Goal: Task Accomplishment & Management: Complete application form

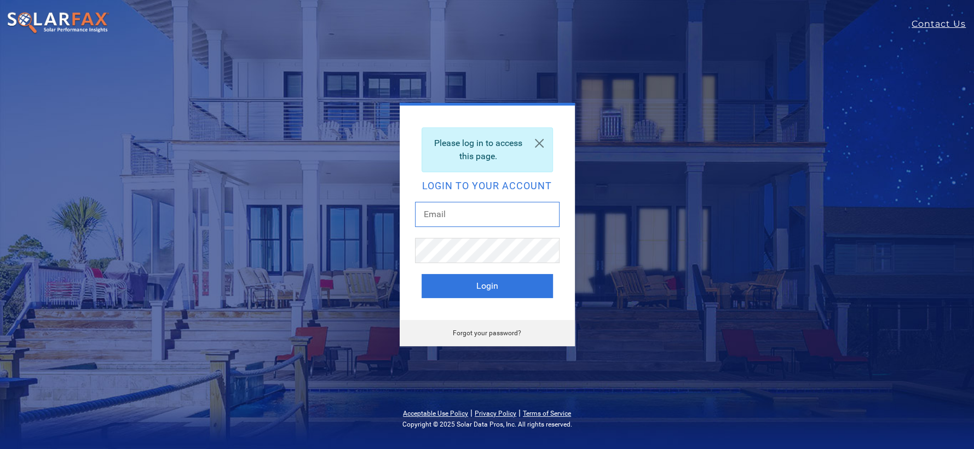
click at [475, 216] on input "text" at bounding box center [487, 214] width 144 height 25
type input "chrishilton@solcoreinc.com"
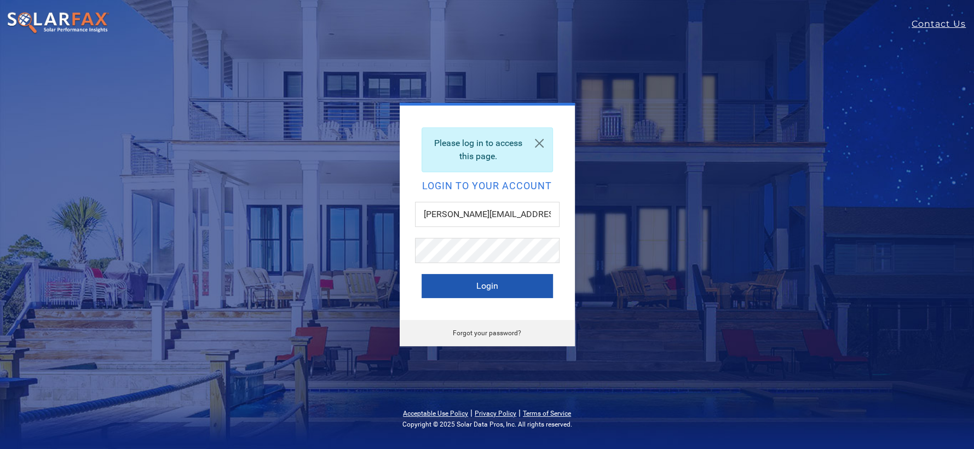
click at [485, 287] on button "Login" at bounding box center [486, 286] width 131 height 24
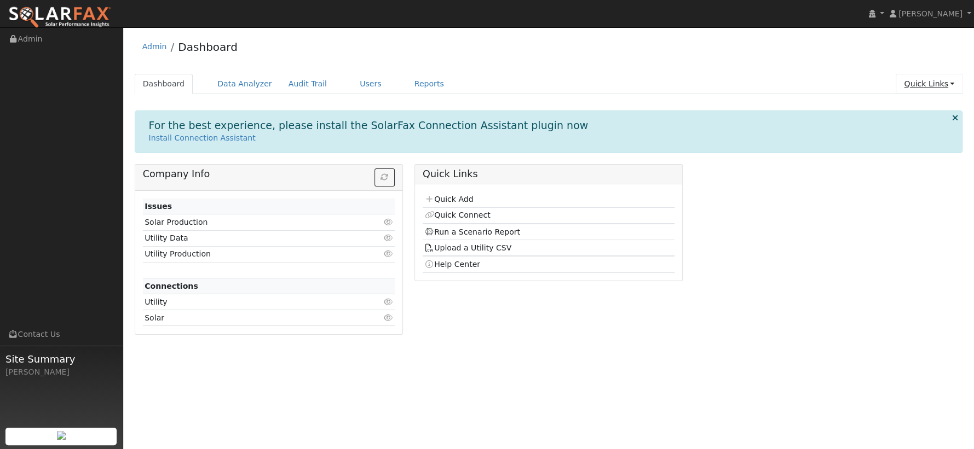
click at [941, 84] on link "Quick Links" at bounding box center [928, 84] width 67 height 20
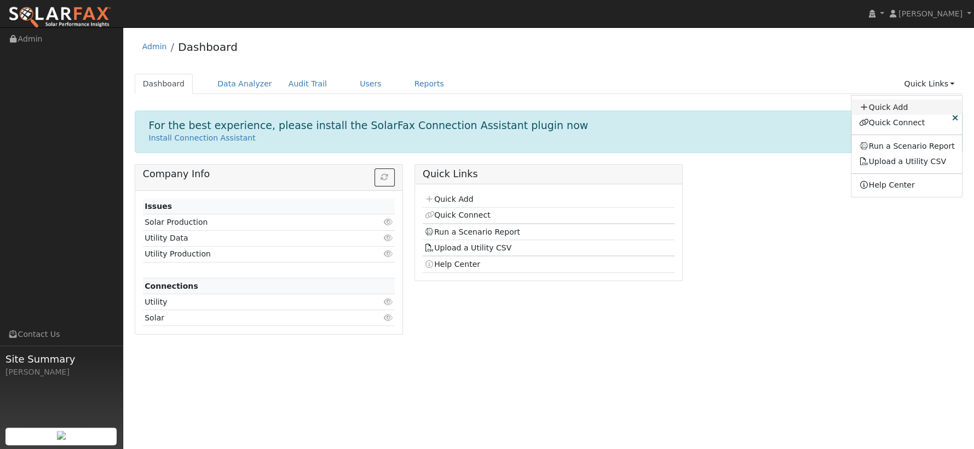
click at [906, 105] on link "Quick Add" at bounding box center [906, 107] width 111 height 15
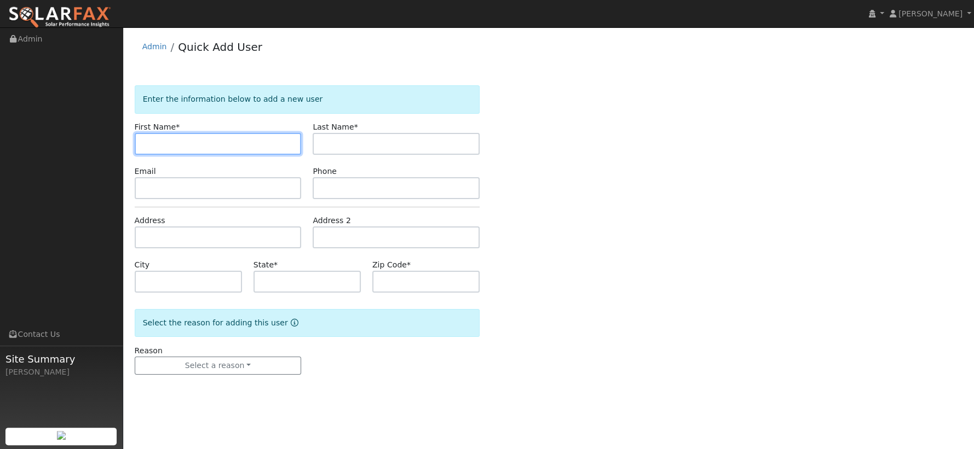
click at [217, 146] on input "text" at bounding box center [218, 144] width 167 height 22
paste input "7328 [GEOGRAPHIC_DATA][PERSON_NAME]"
type input "7328 [GEOGRAPHIC_DATA][PERSON_NAME]"
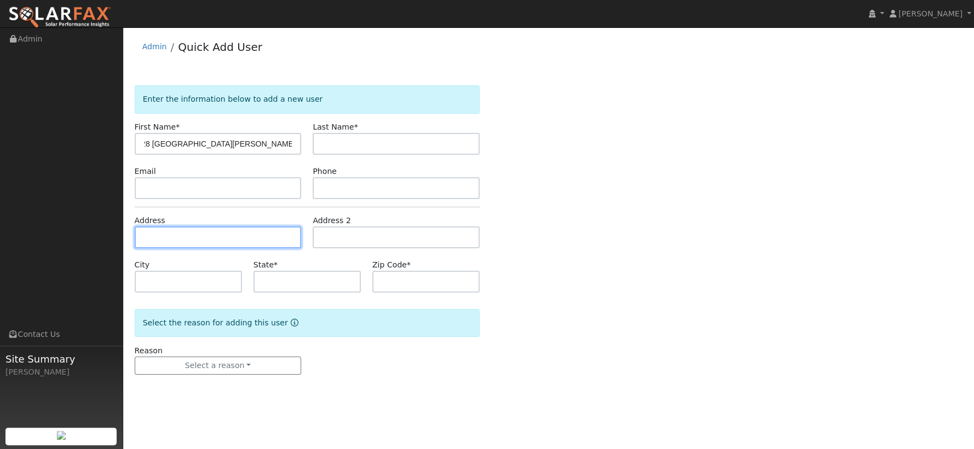
click at [209, 235] on input "text" at bounding box center [218, 238] width 167 height 22
paste input "7328 [GEOGRAPHIC_DATA][PERSON_NAME]"
type input "[STREET_ADDRESS]"
type input "Rio [PERSON_NAME]"
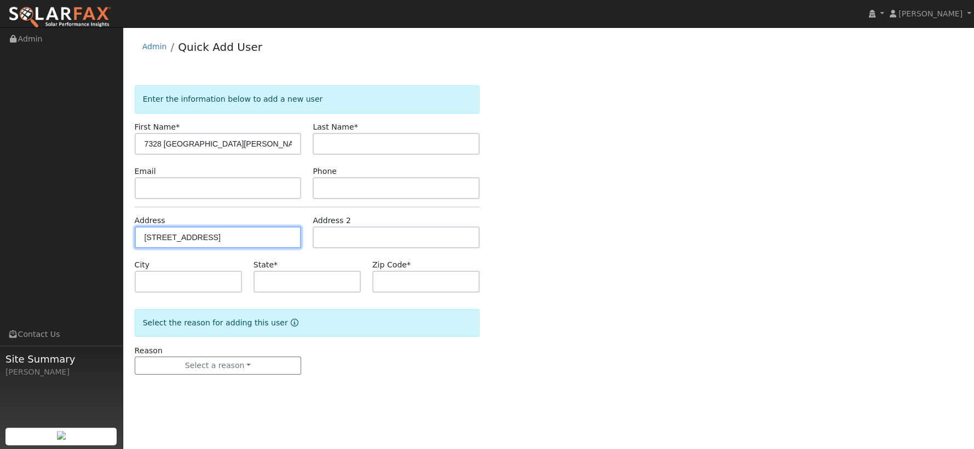
type input "CA"
type input "95673"
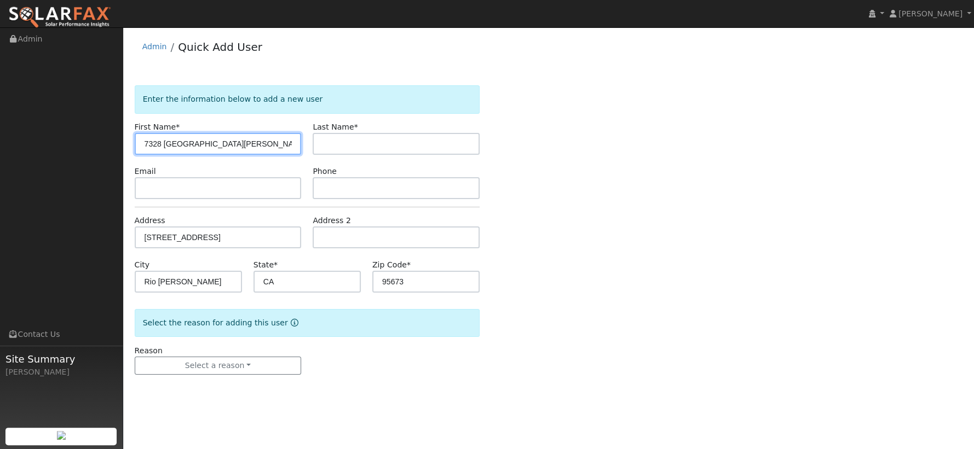
click at [173, 143] on input "7328 [GEOGRAPHIC_DATA][PERSON_NAME]" at bounding box center [218, 144] width 167 height 22
type input "Nifae"
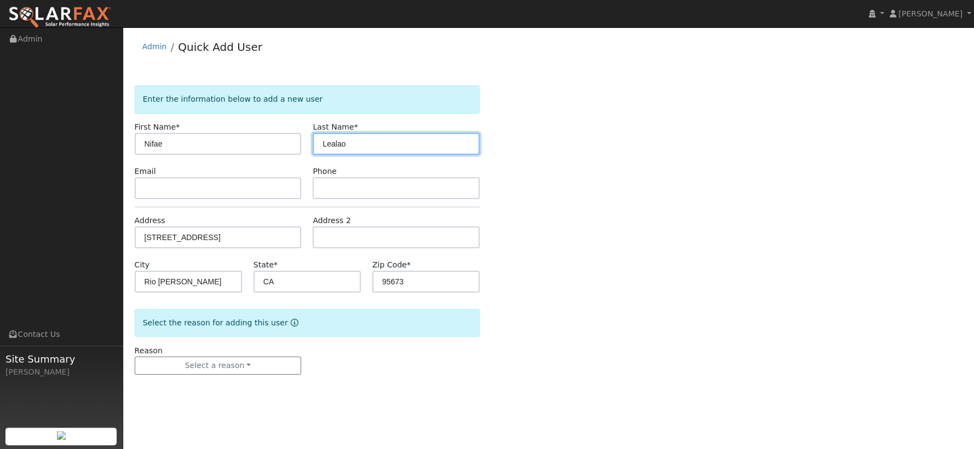
type input "Lealao"
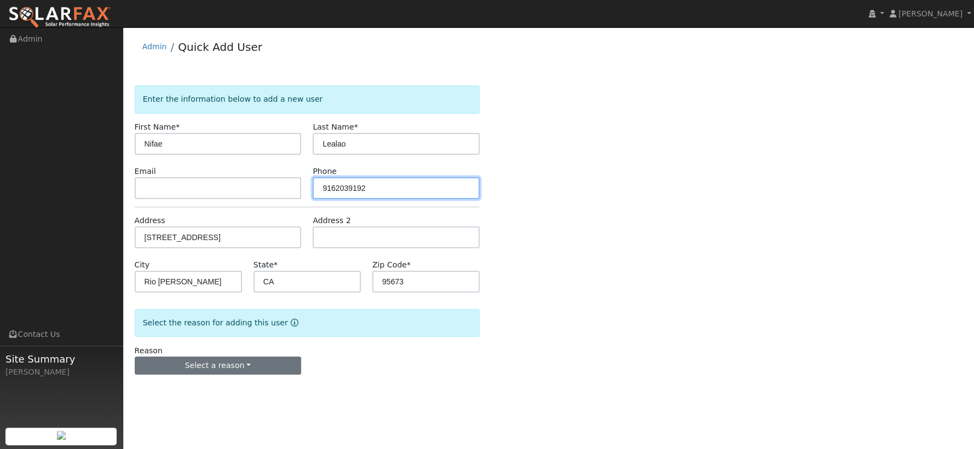
type input "9162039192"
click at [244, 360] on button "Select a reason" at bounding box center [218, 366] width 167 height 19
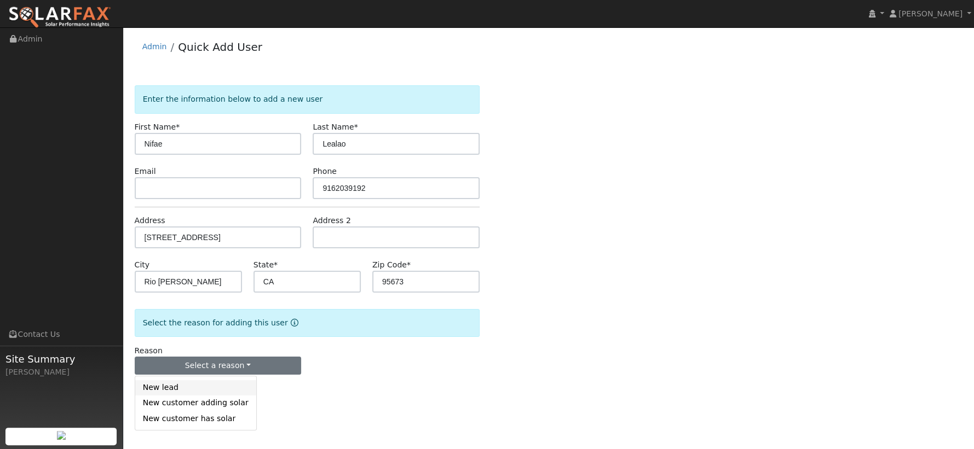
click at [220, 386] on link "New lead" at bounding box center [195, 387] width 121 height 15
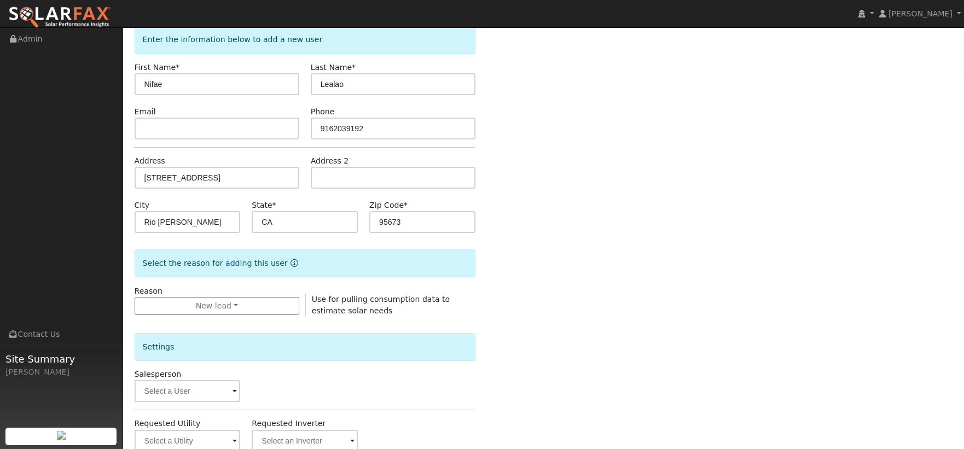
scroll to position [121, 0]
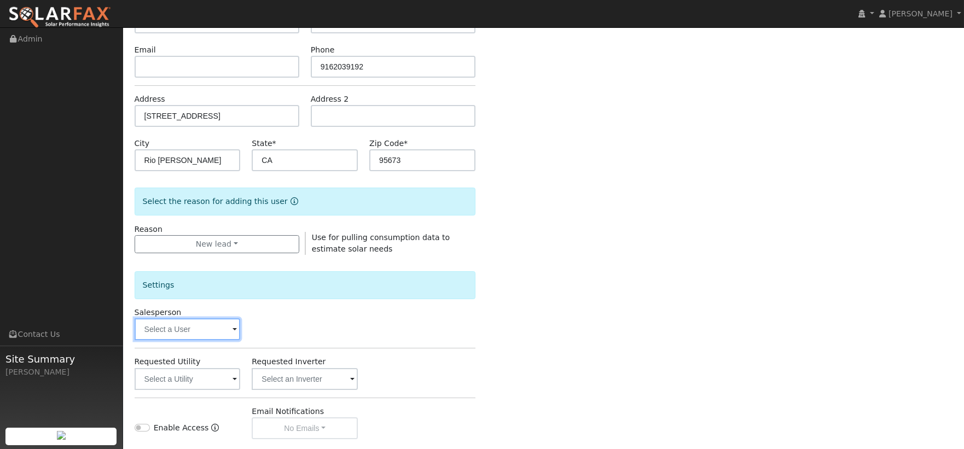
click at [230, 332] on input "text" at bounding box center [188, 330] width 106 height 22
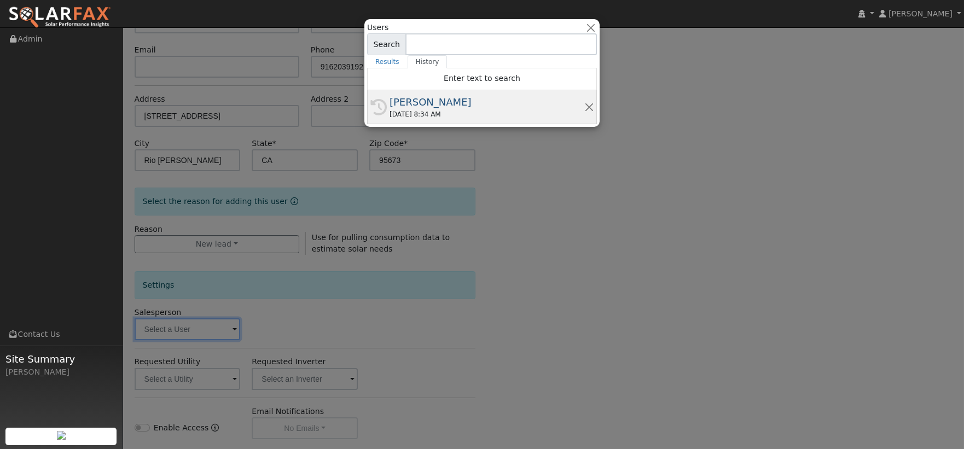
click at [466, 95] on div "[PERSON_NAME]" at bounding box center [487, 102] width 195 height 15
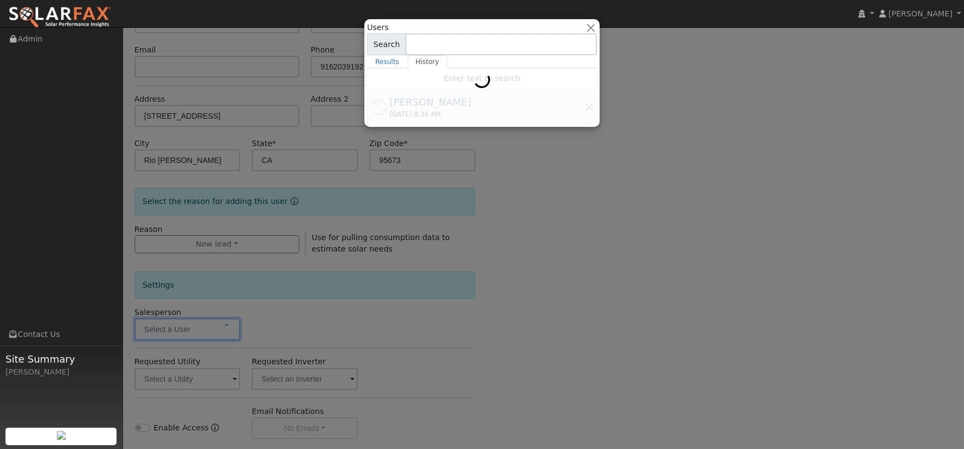
type input "[PERSON_NAME]"
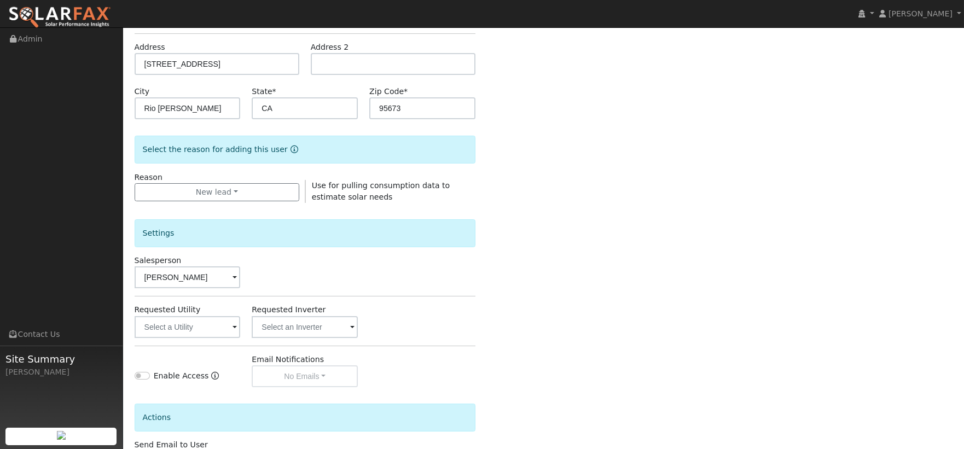
scroll to position [258, 0]
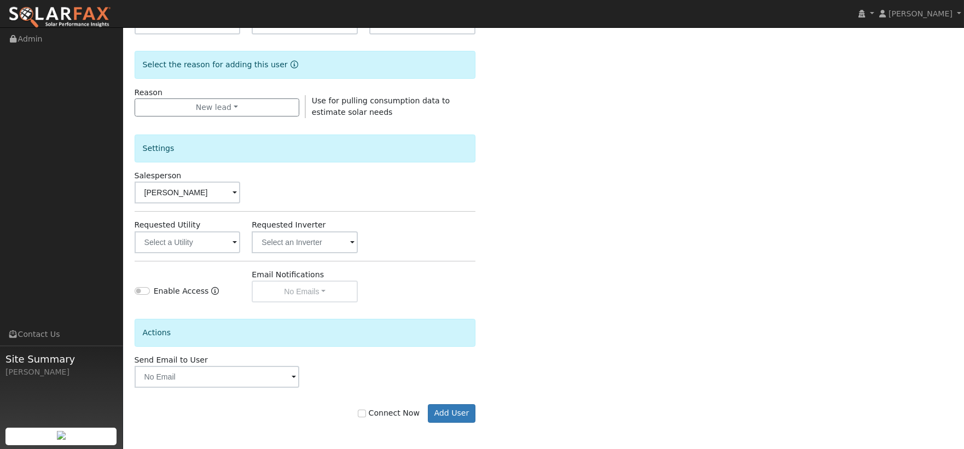
click at [410, 409] on label "Connect Now" at bounding box center [388, 413] width 61 height 11
click at [366, 410] on input "Connect Now" at bounding box center [362, 414] width 8 height 8
checkbox input "true"
click at [442, 414] on button "Add User" at bounding box center [452, 413] width 48 height 19
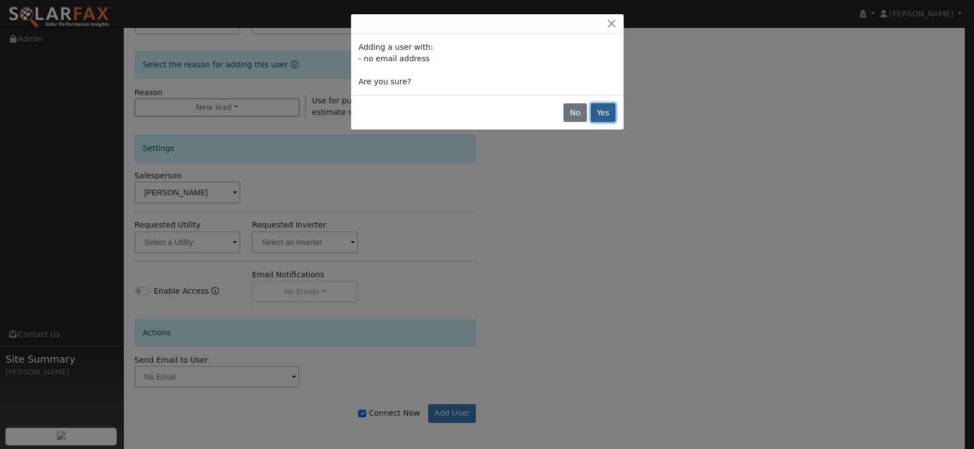
click at [604, 113] on button "Yes" at bounding box center [603, 112] width 25 height 19
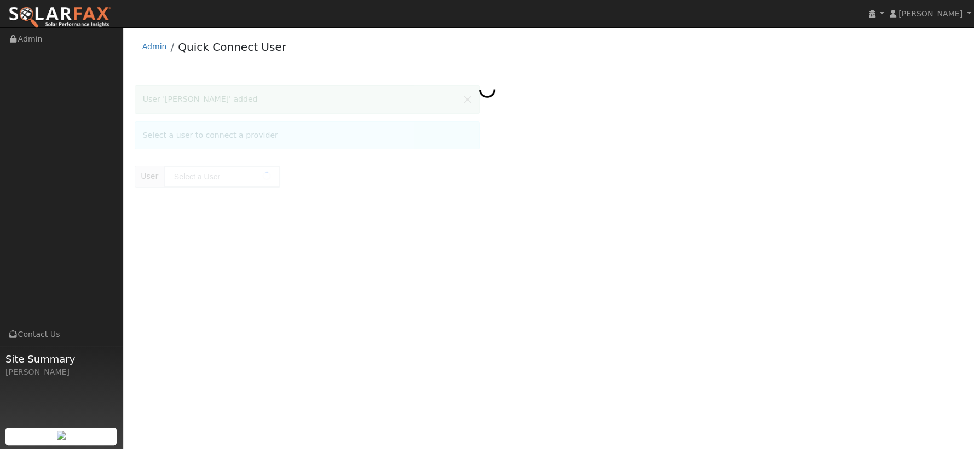
type input "[PERSON_NAME]"
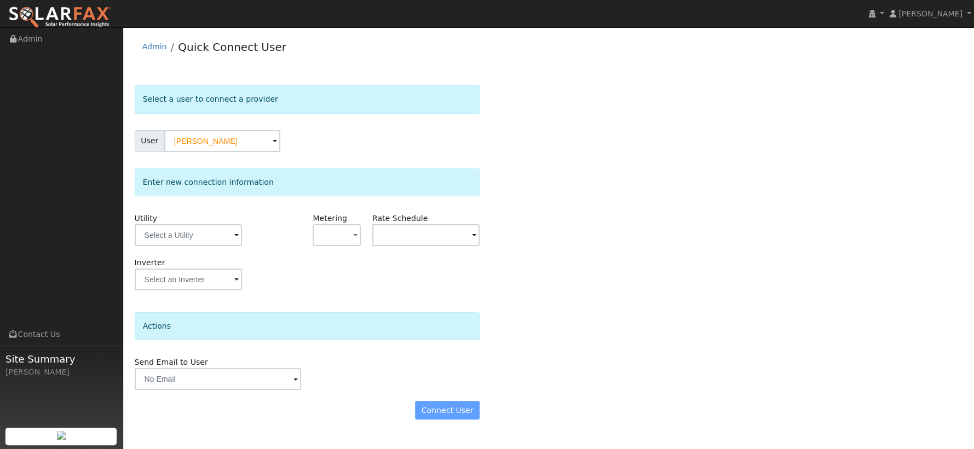
click at [234, 234] on span at bounding box center [236, 236] width 4 height 13
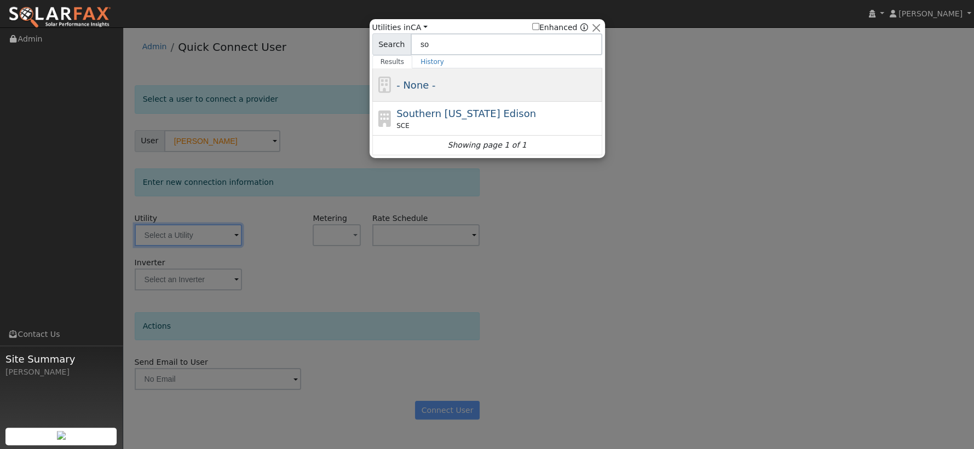
type input "s"
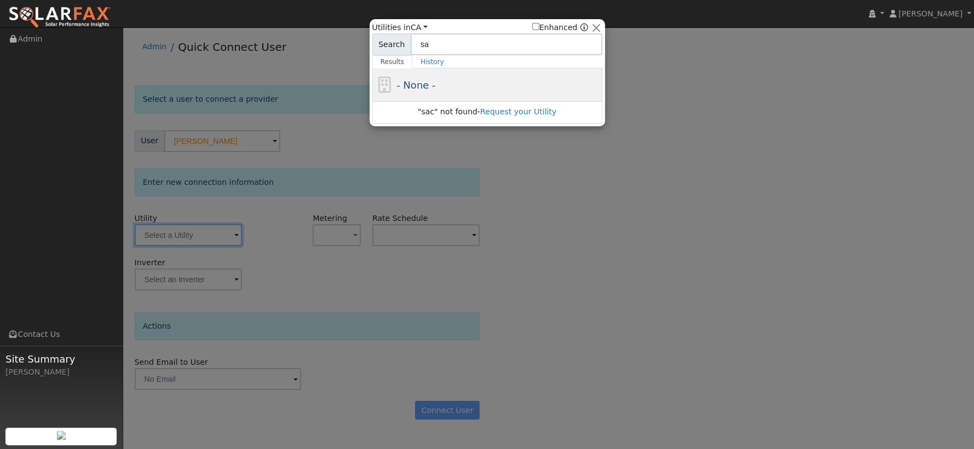
type input "s"
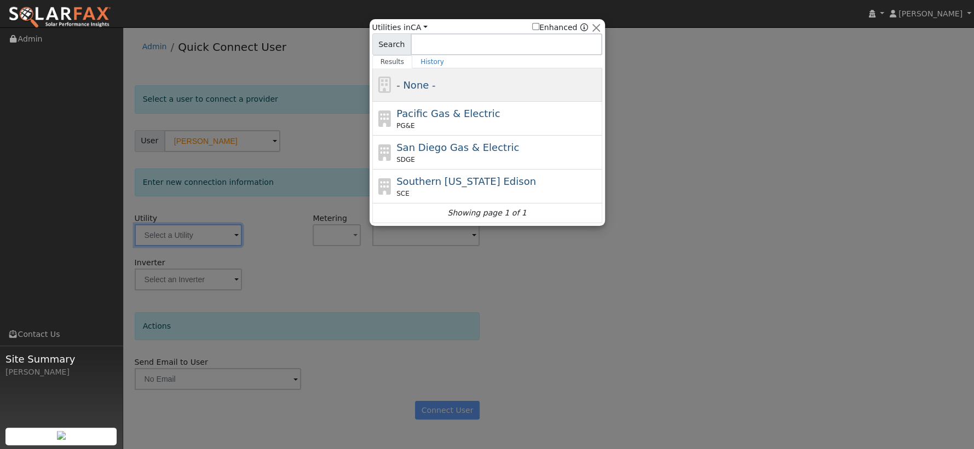
click at [443, 84] on div "- None -" at bounding box center [497, 85] width 203 height 15
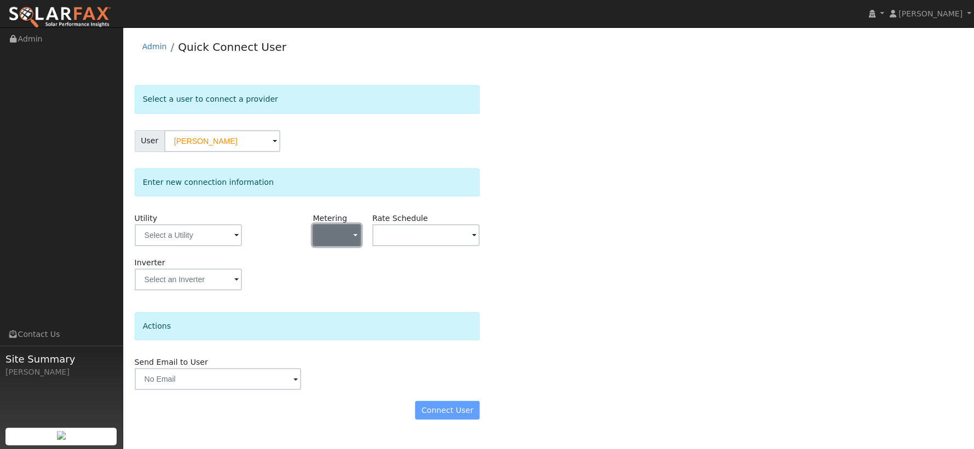
click at [338, 235] on button "button" at bounding box center [337, 235] width 48 height 22
click at [354, 277] on link "NEM" at bounding box center [352, 274] width 76 height 15
click at [242, 239] on input "text" at bounding box center [188, 235] width 107 height 22
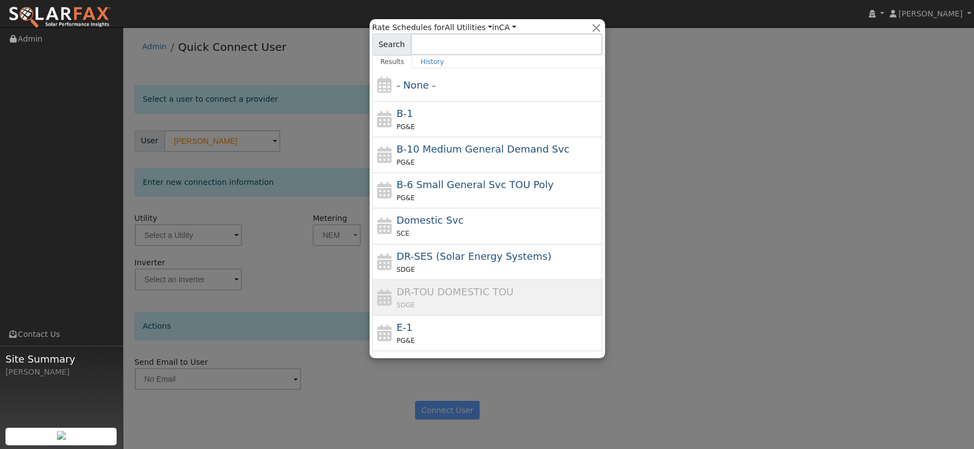
click at [738, 188] on div at bounding box center [487, 224] width 974 height 449
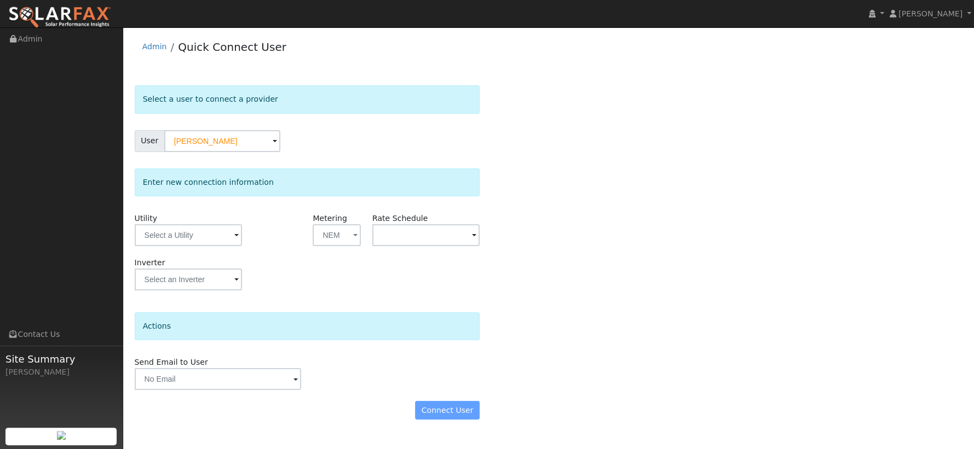
click at [441, 414] on div "Connect User" at bounding box center [307, 410] width 356 height 19
click at [444, 412] on div "Connect User" at bounding box center [307, 410] width 356 height 19
click at [374, 381] on div "Send Email to User Delete Email Template Are you sure you want to delete ? Canc…" at bounding box center [307, 373] width 356 height 33
click at [232, 238] on input "text" at bounding box center [188, 235] width 107 height 22
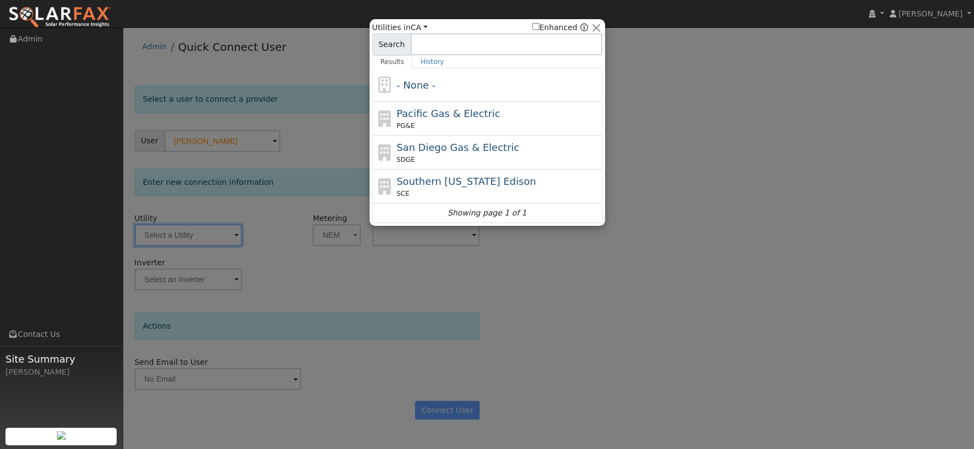
click at [270, 252] on div at bounding box center [487, 224] width 974 height 449
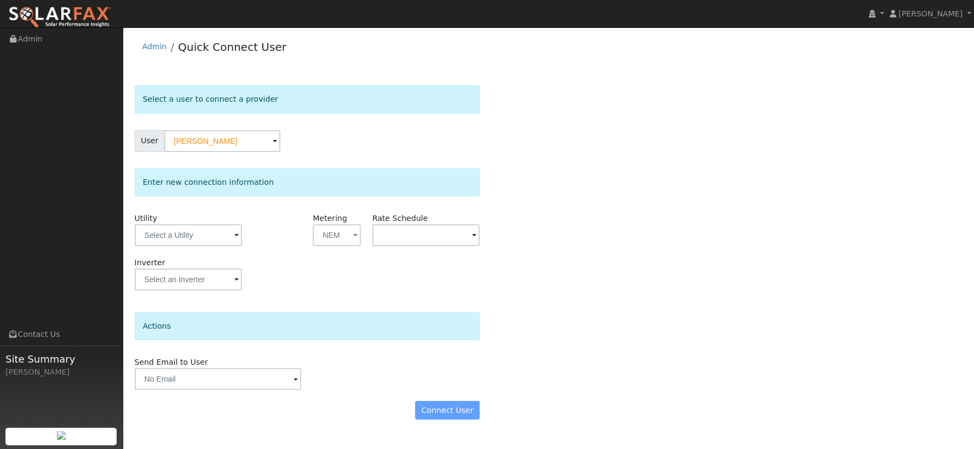
click at [243, 240] on div "Utility" at bounding box center [188, 235] width 119 height 44
click at [232, 232] on input "text" at bounding box center [188, 235] width 107 height 22
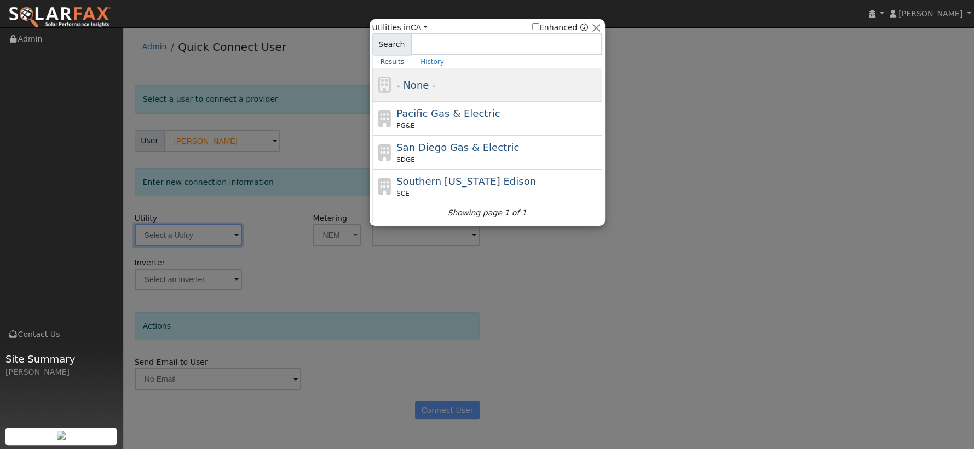
click at [423, 86] on span "- None -" at bounding box center [415, 84] width 39 height 11
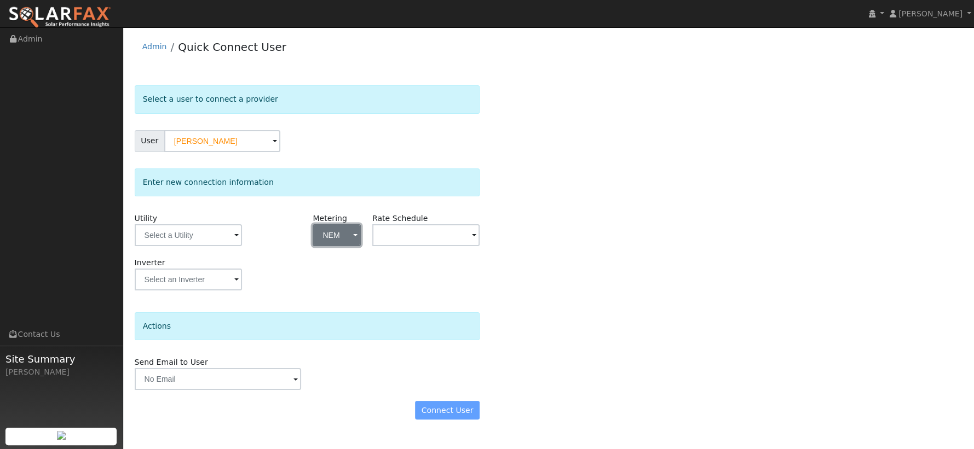
click at [358, 239] on button "NEM" at bounding box center [337, 235] width 48 height 22
click at [356, 257] on link "- None -" at bounding box center [352, 258] width 76 height 15
click at [442, 418] on div "Connect User" at bounding box center [307, 410] width 356 height 19
click at [443, 416] on div "Connect User" at bounding box center [307, 410] width 356 height 19
click at [242, 239] on input "text" at bounding box center [188, 235] width 107 height 22
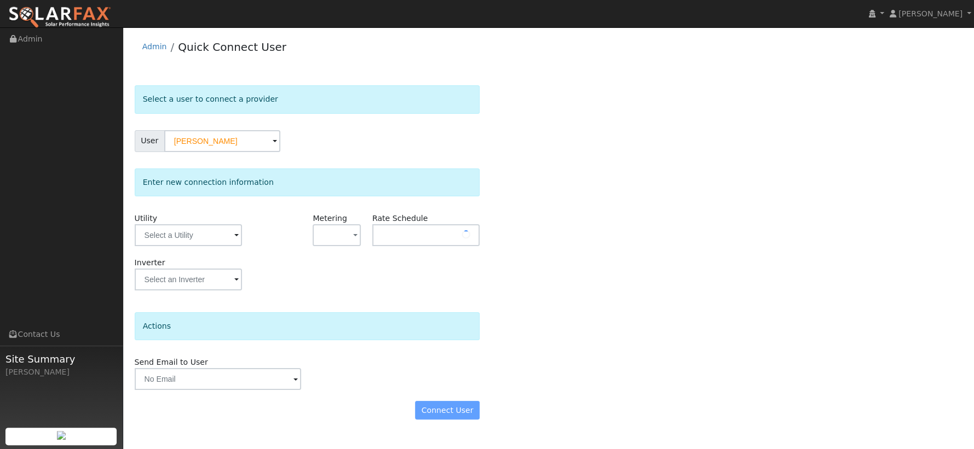
click at [325, 299] on div "Inverter" at bounding box center [307, 279] width 356 height 44
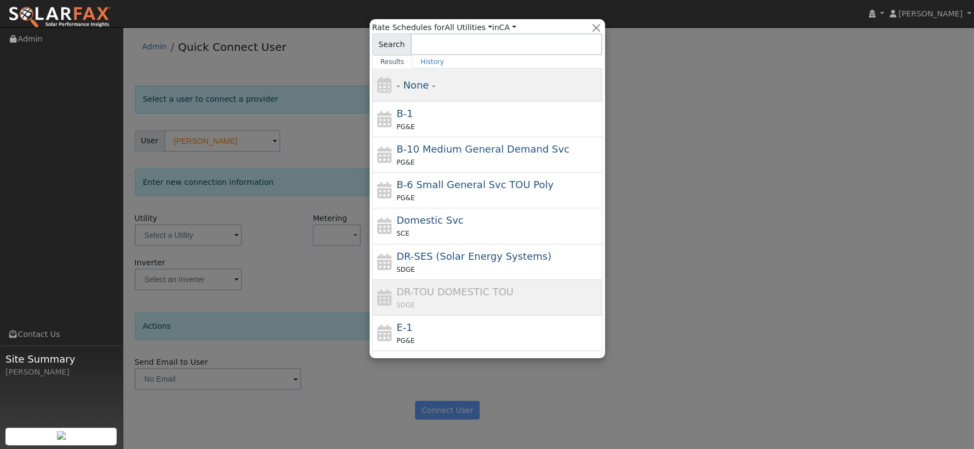
click at [447, 83] on div "- None -" at bounding box center [497, 85] width 203 height 15
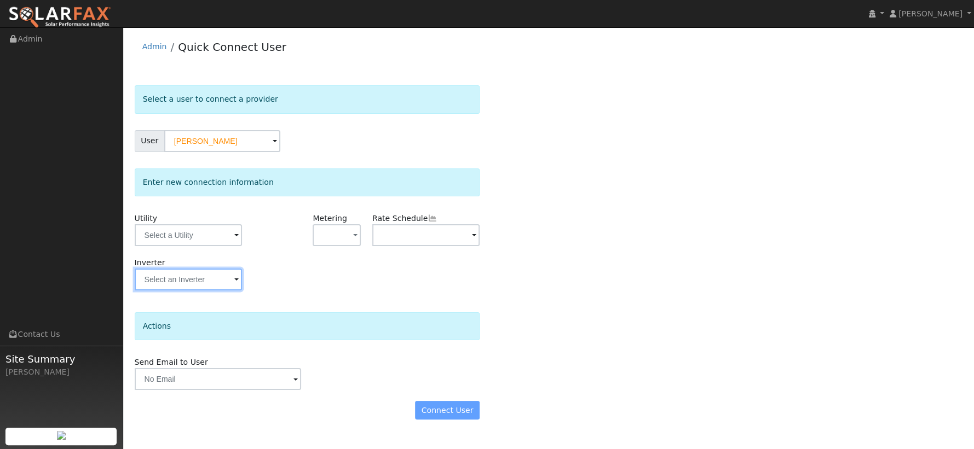
click at [217, 246] on input "text" at bounding box center [188, 235] width 107 height 22
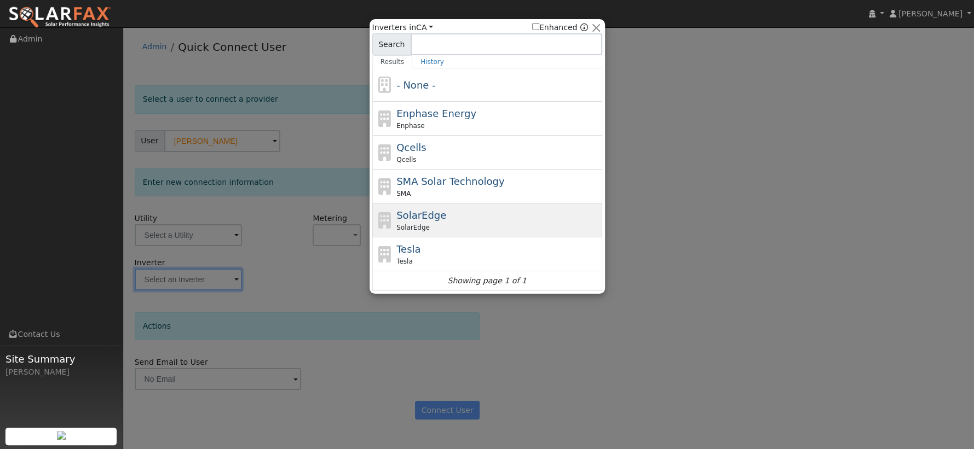
click at [488, 216] on div "SolarEdge SolarEdge" at bounding box center [497, 220] width 203 height 25
type input "SolarEdge"
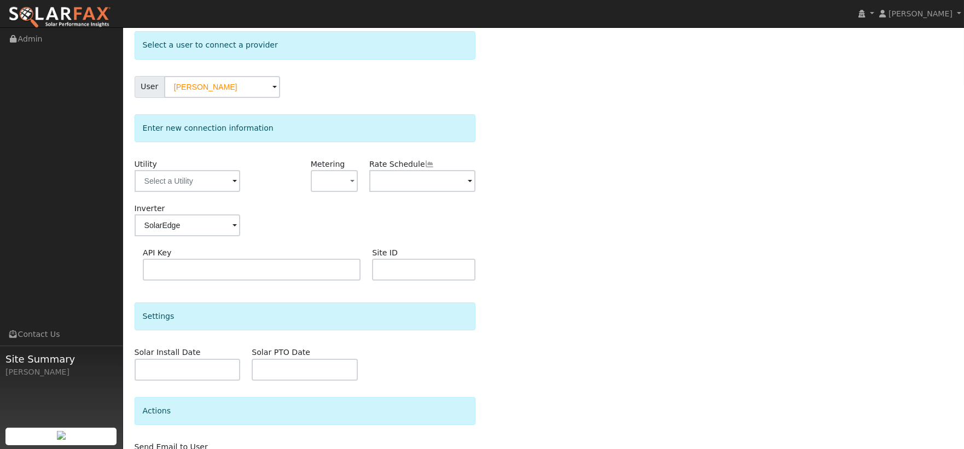
scroll to position [125, 0]
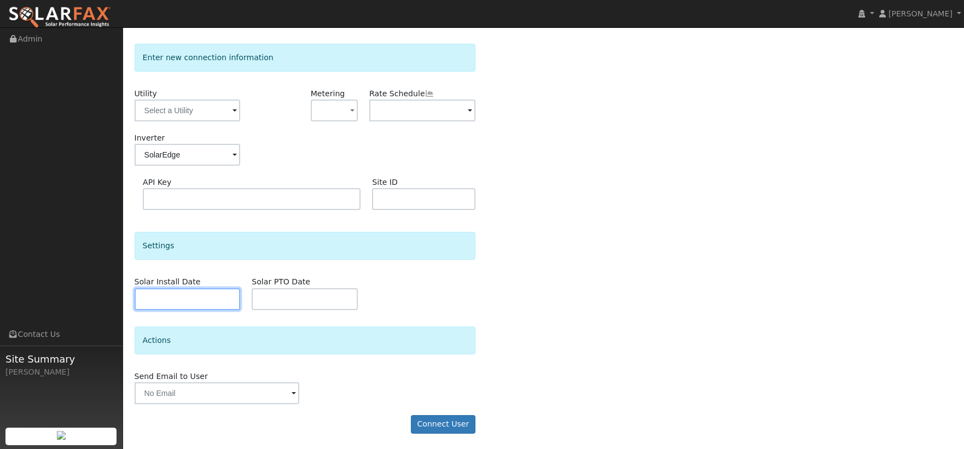
click at [216, 306] on input "text" at bounding box center [188, 299] width 106 height 22
click at [485, 311] on div "Select a user to connect a provider User Nifae Lealao Account Default Account D…" at bounding box center [544, 203] width 819 height 484
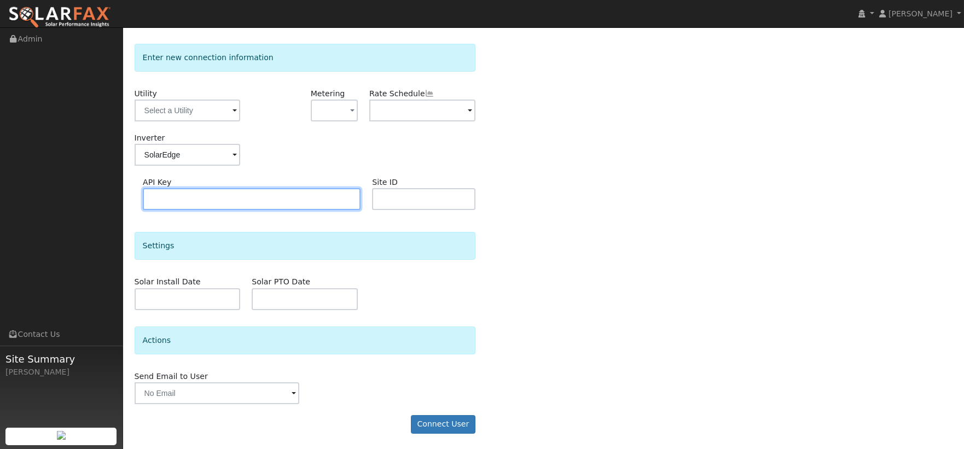
click at [257, 203] on input "text" at bounding box center [252, 199] width 218 height 22
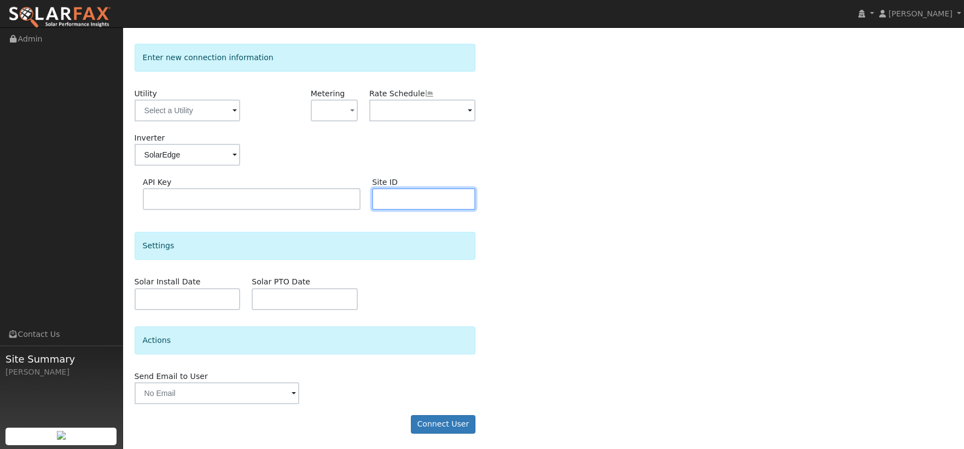
click at [447, 202] on input "text" at bounding box center [423, 199] width 103 height 22
click at [466, 275] on div "Settings Solar Install Date Solar PTO Date" at bounding box center [305, 271] width 341 height 78
